Goal: Task Accomplishment & Management: Complete application form

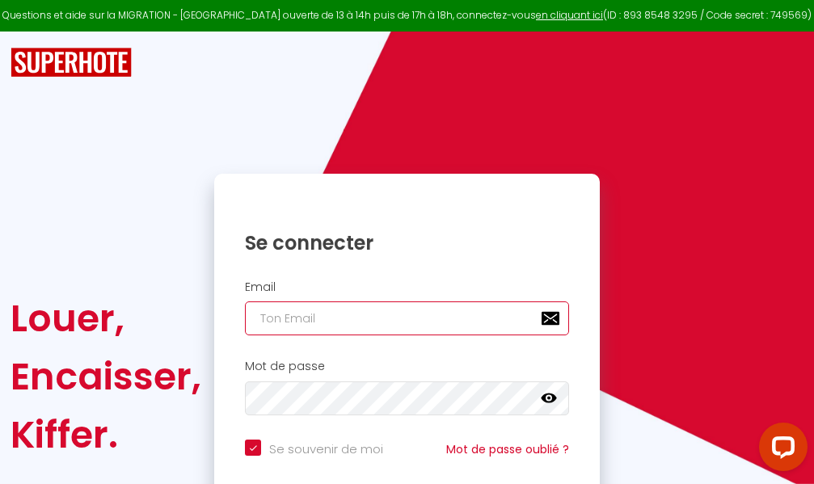
click at [413, 318] on input "email" at bounding box center [407, 319] width 324 height 34
type input "m"
checkbox input "true"
type input "ma"
checkbox input "true"
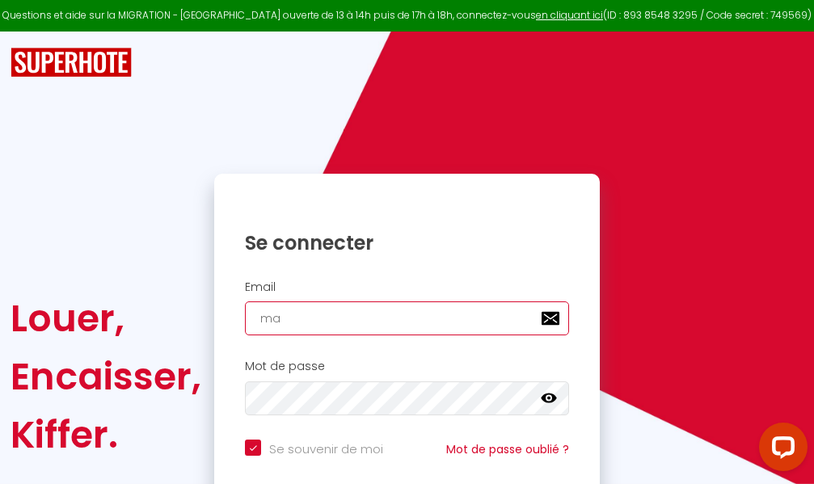
type input "mar"
checkbox input "true"
type input "marc"
checkbox input "true"
type input "marcd"
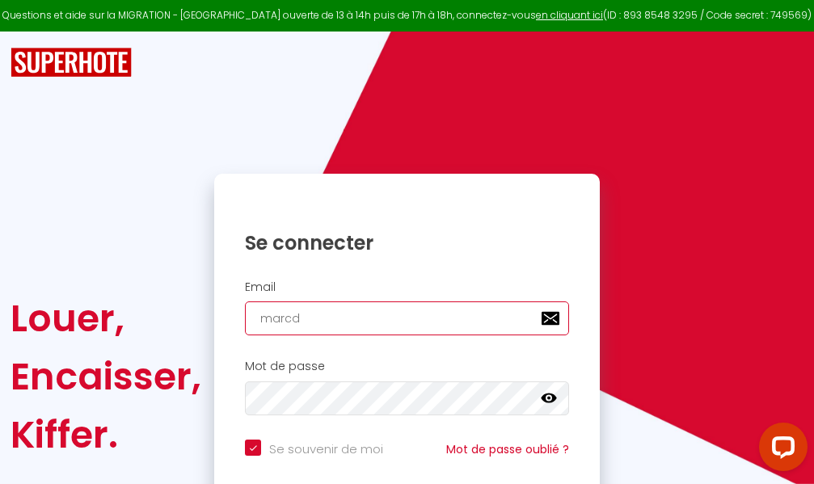
checkbox input "true"
type input "marcdp"
checkbox input "true"
type input "marcdpo"
checkbox input "true"
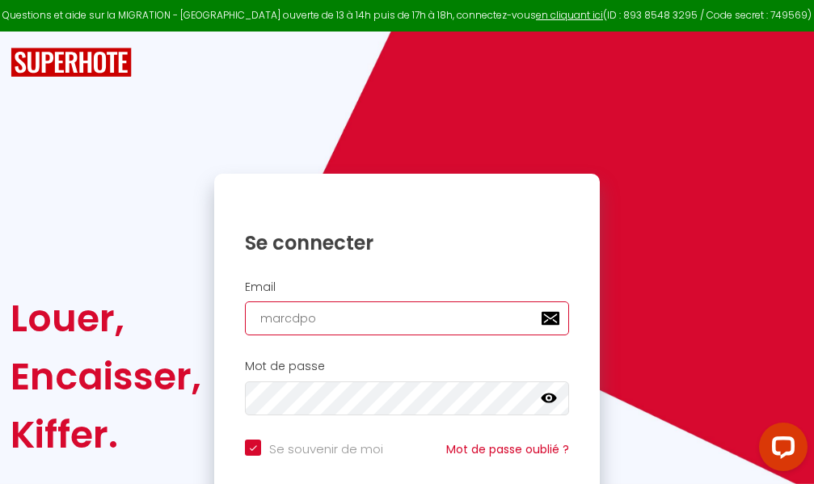
type input "marcdpoz"
checkbox input "true"
type input "marcdpoz."
checkbox input "true"
type input "marcdpoz.l"
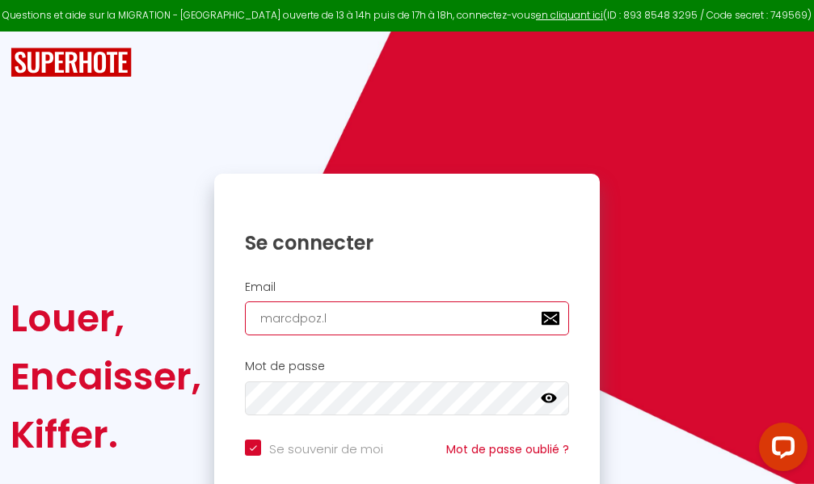
checkbox input "true"
type input "marcdpoz.lo"
checkbox input "true"
type input "marcdpoz.loc"
checkbox input "true"
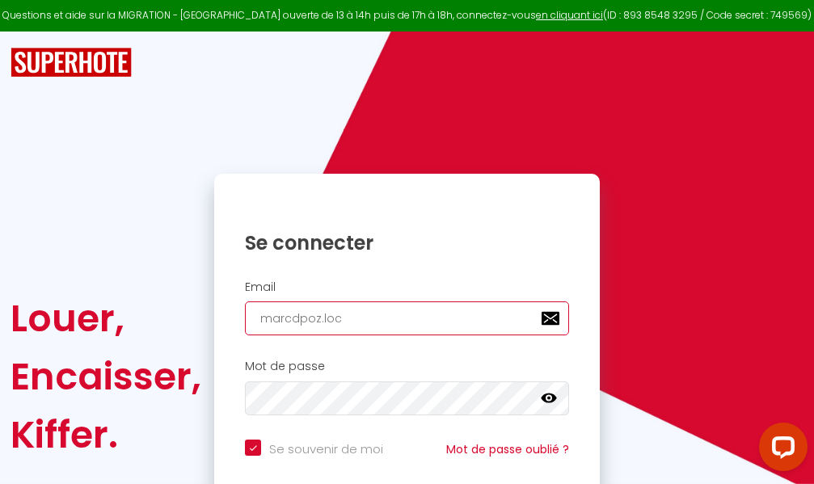
type input "marcdpoz.loca"
checkbox input "true"
type input "marcdpoz.locat"
checkbox input "true"
type input "marcdpoz.locati"
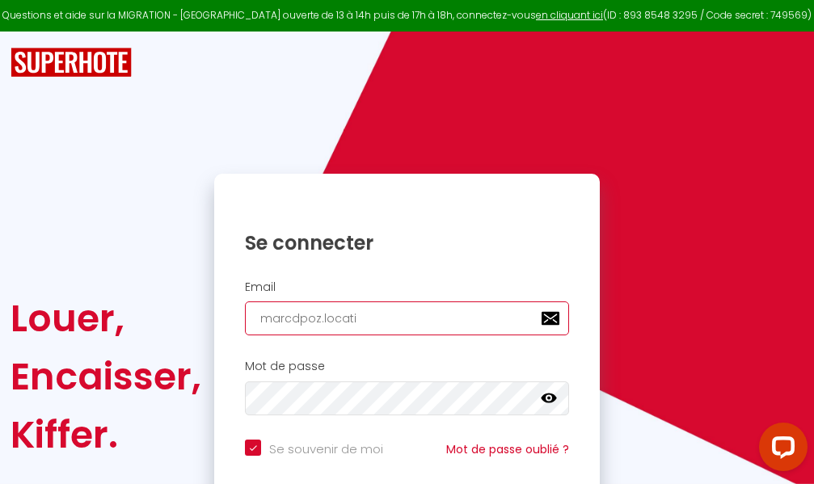
checkbox input "true"
type input "marcdpoz.locatio"
checkbox input "true"
type input "marcdpoz.location"
checkbox input "true"
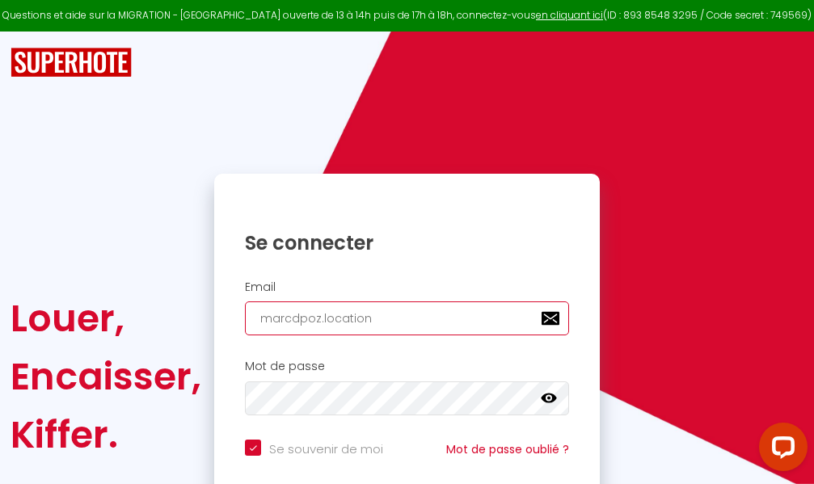
type input "marcdpoz.location@"
checkbox input "true"
type input "marcdpoz.location@g"
checkbox input "true"
type input "marcdpoz.location@gm"
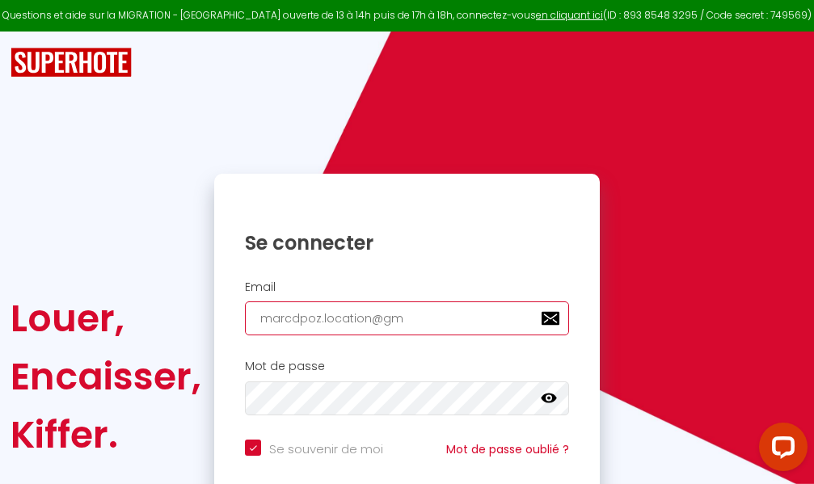
checkbox input "true"
type input "marcdpoz.location@gma"
checkbox input "true"
type input "marcdpoz.location@gmai"
checkbox input "true"
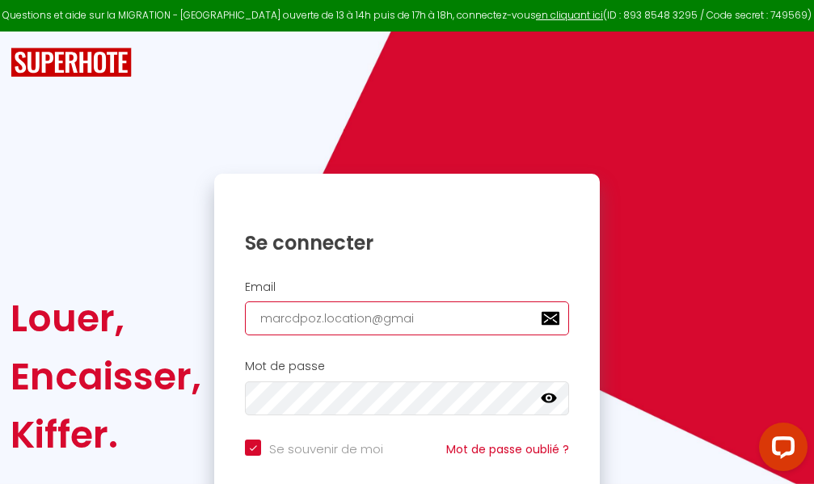
type input "[EMAIL_ADDRESS]"
checkbox input "true"
type input "[EMAIL_ADDRESS]."
checkbox input "true"
type input "marcdpoz.location@gmail.c"
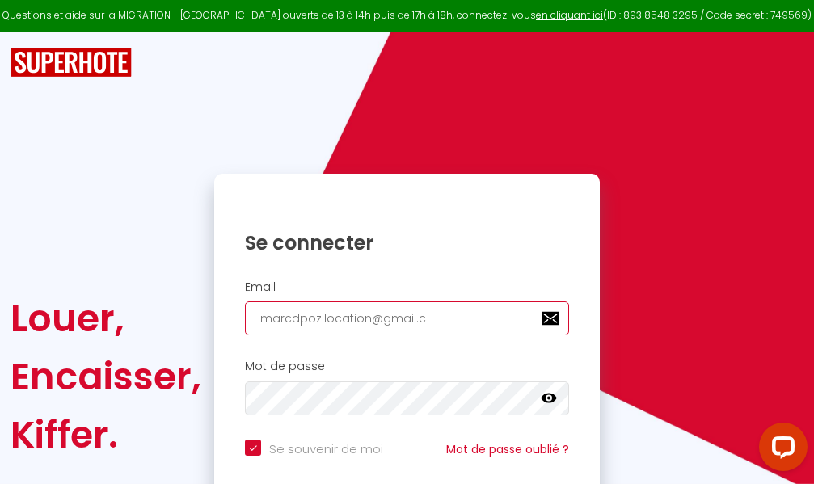
checkbox input "true"
type input "[EMAIL_ADDRESS][DOMAIN_NAME]"
checkbox input "true"
type input "[EMAIL_ADDRESS][DOMAIN_NAME]"
checkbox input "true"
